Goal: Information Seeking & Learning: Learn about a topic

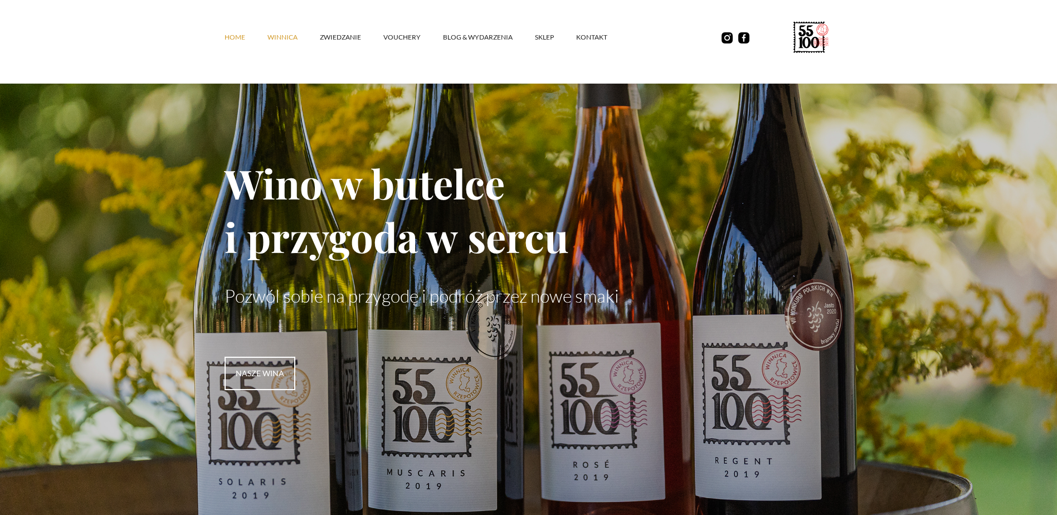
click at [269, 37] on link "winnica" at bounding box center [294, 37] width 52 height 33
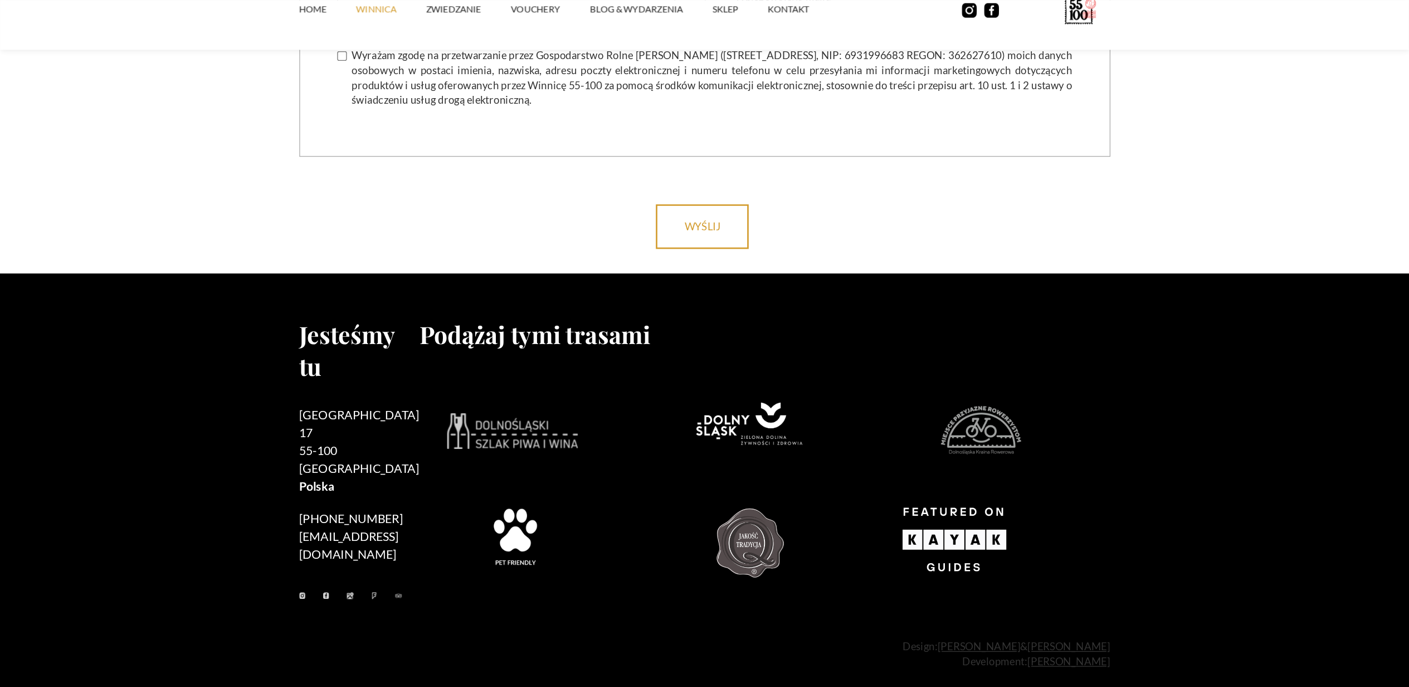
scroll to position [4557, 0]
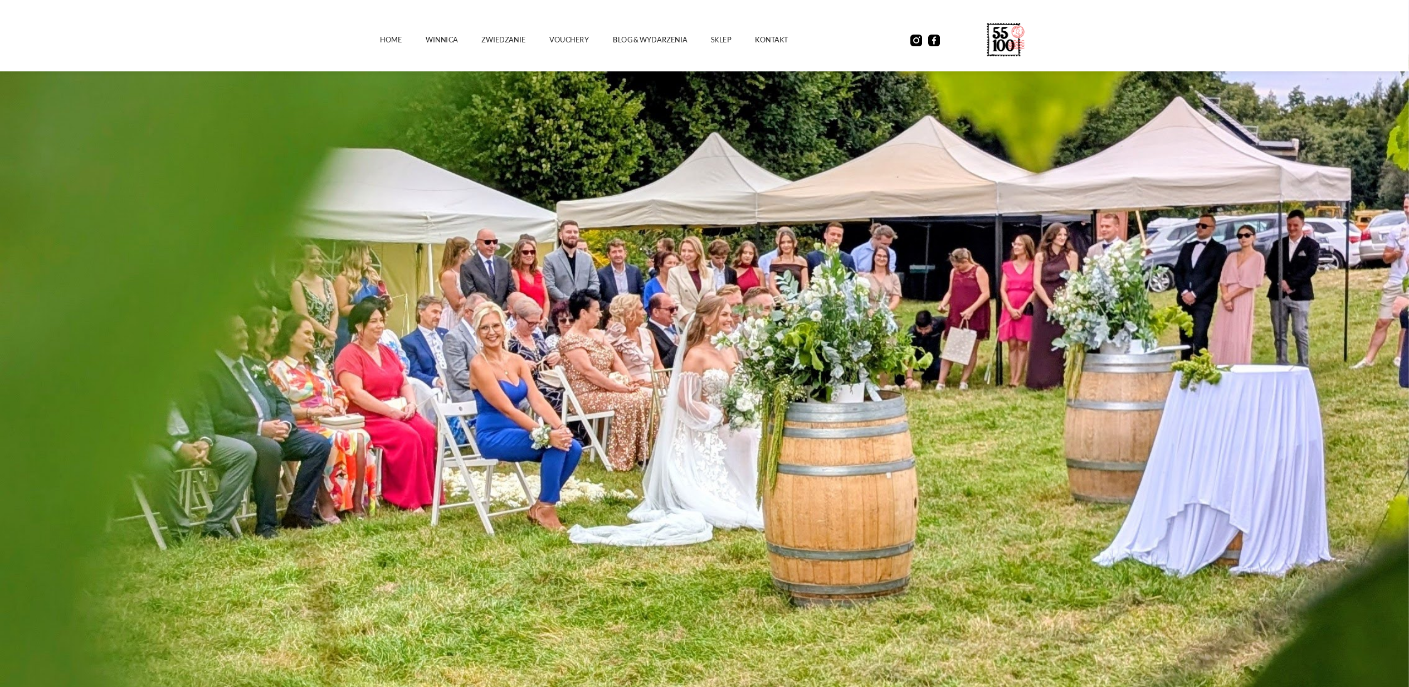
scroll to position [313, 0]
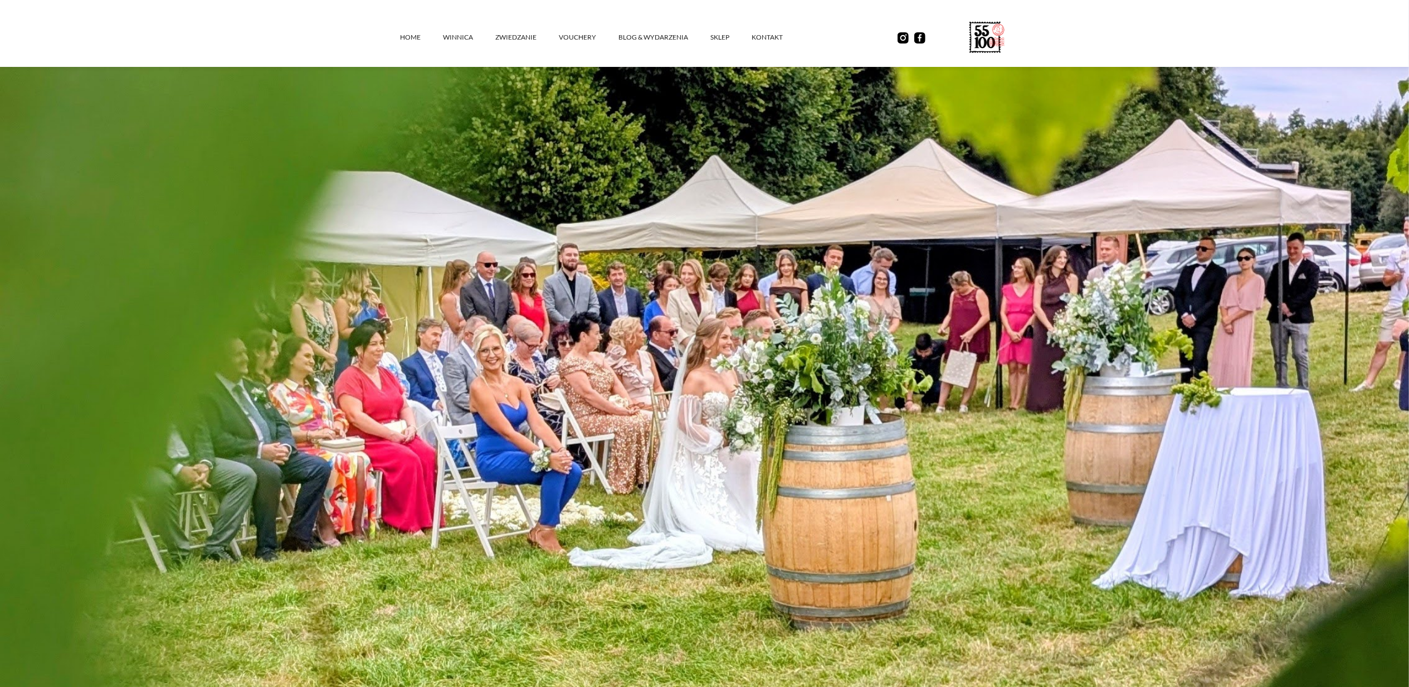
click at [1057, 334] on img at bounding box center [704, 393] width 1409 height 792
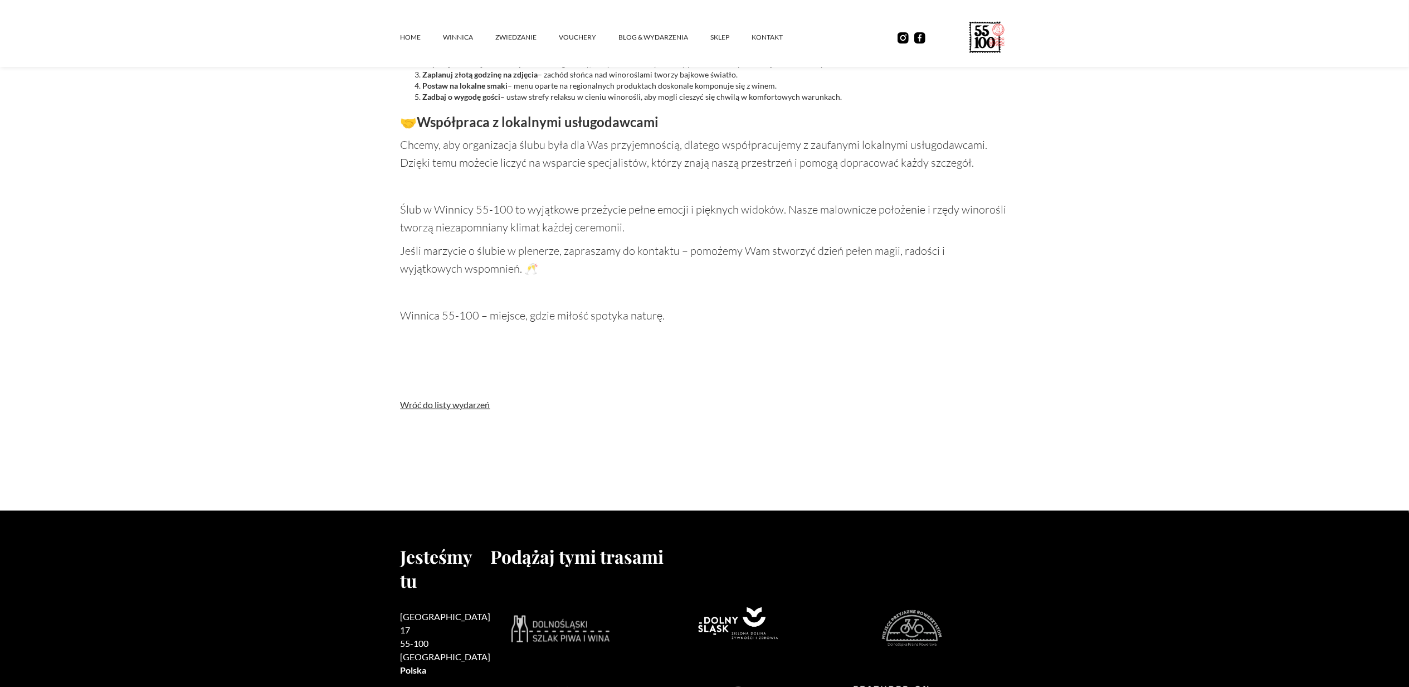
scroll to position [1462, 0]
